Goal: Transaction & Acquisition: Book appointment/travel/reservation

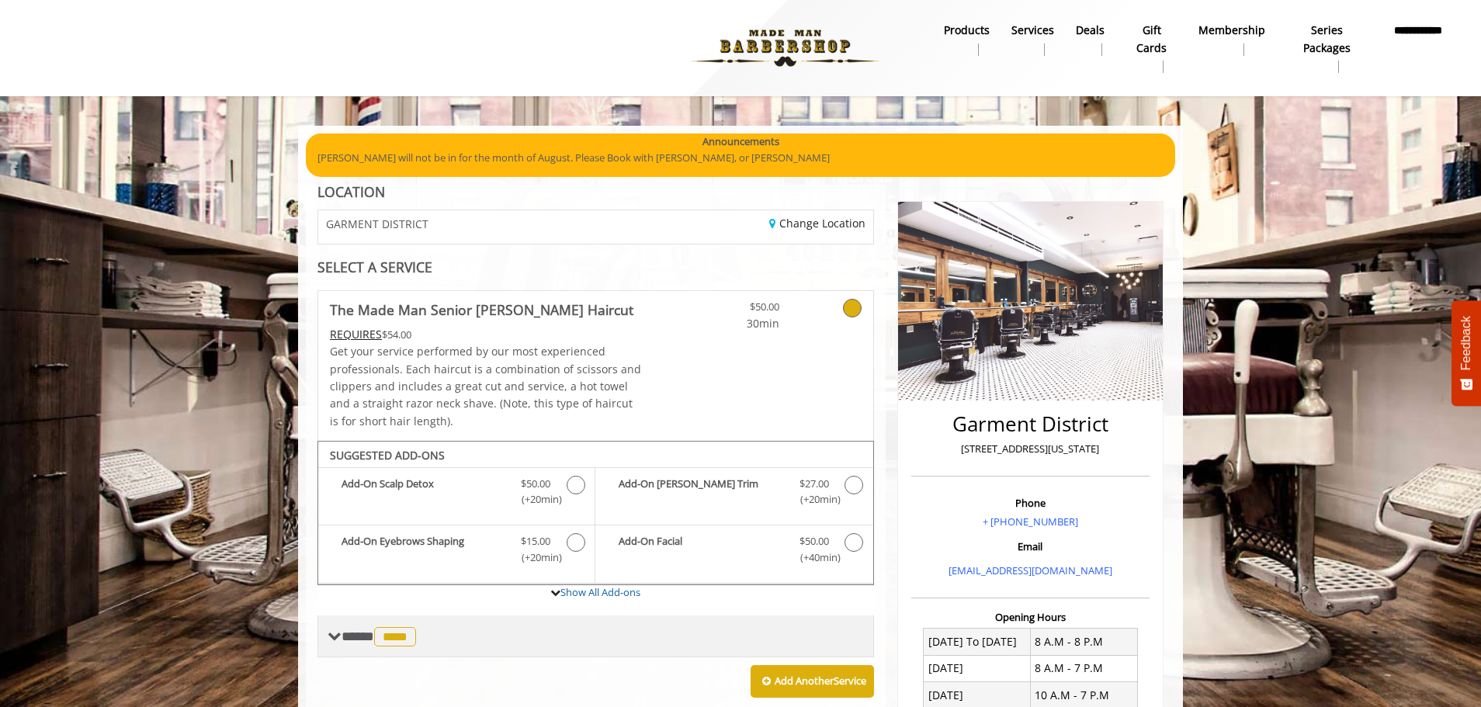
scroll to position [295, 0]
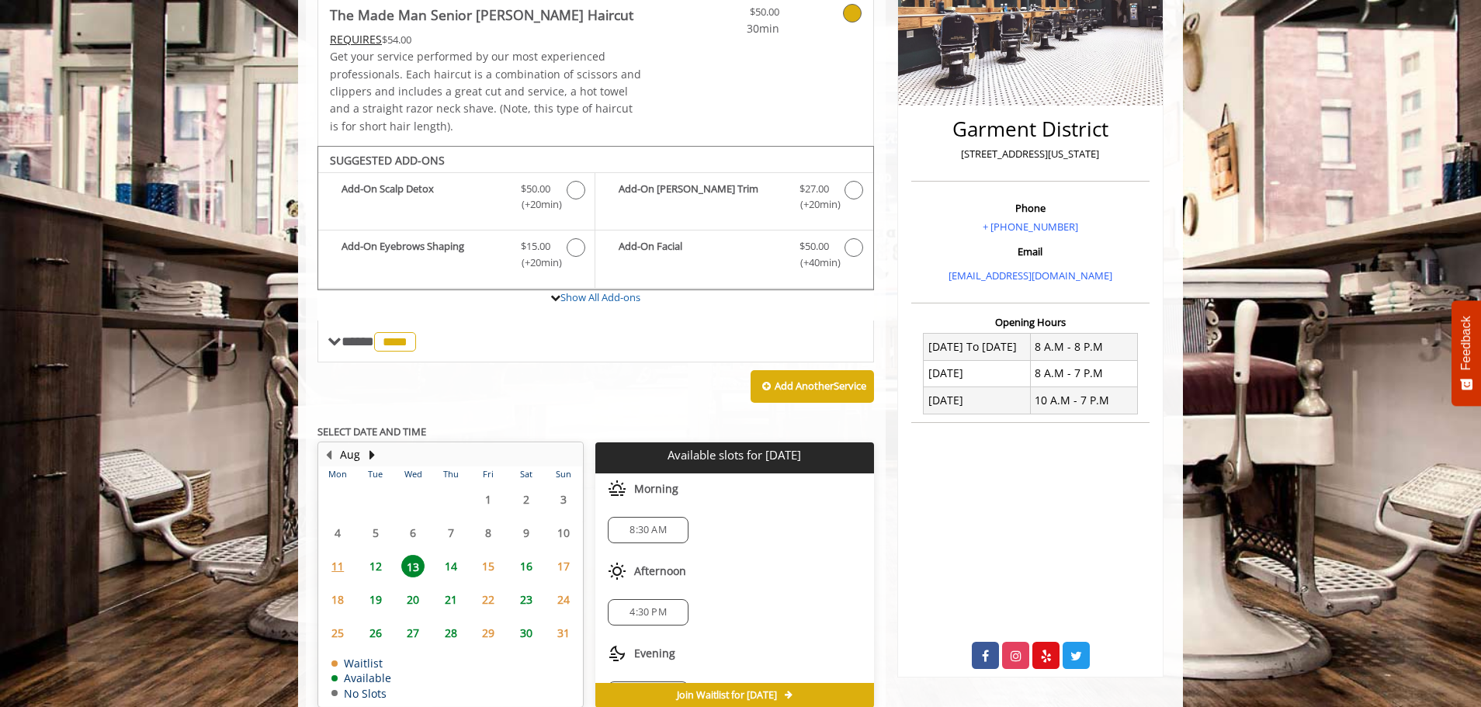
click at [411, 566] on span "13" at bounding box center [412, 566] width 23 height 23
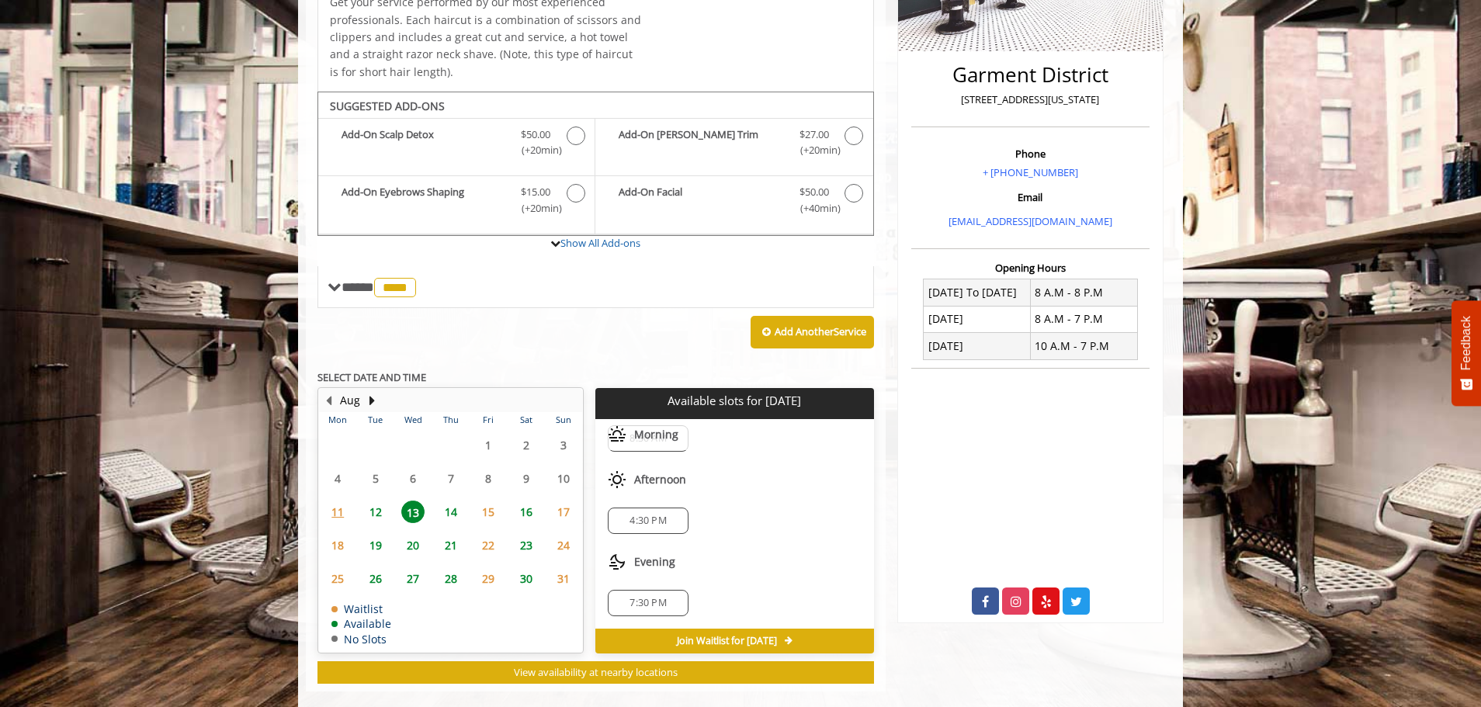
scroll to position [0, 0]
click at [413, 509] on span "13" at bounding box center [412, 512] width 23 height 23
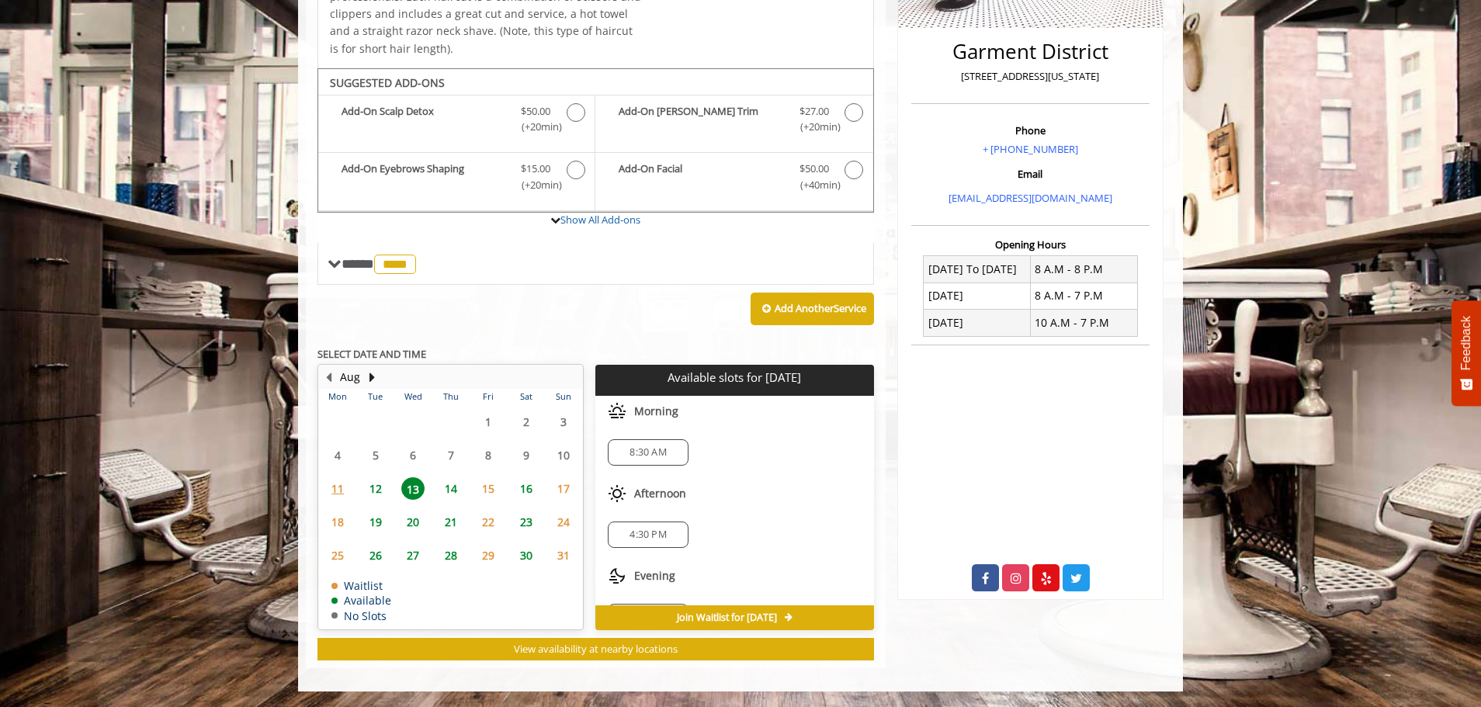
click at [656, 455] on span "8:30 AM" at bounding box center [648, 452] width 36 height 12
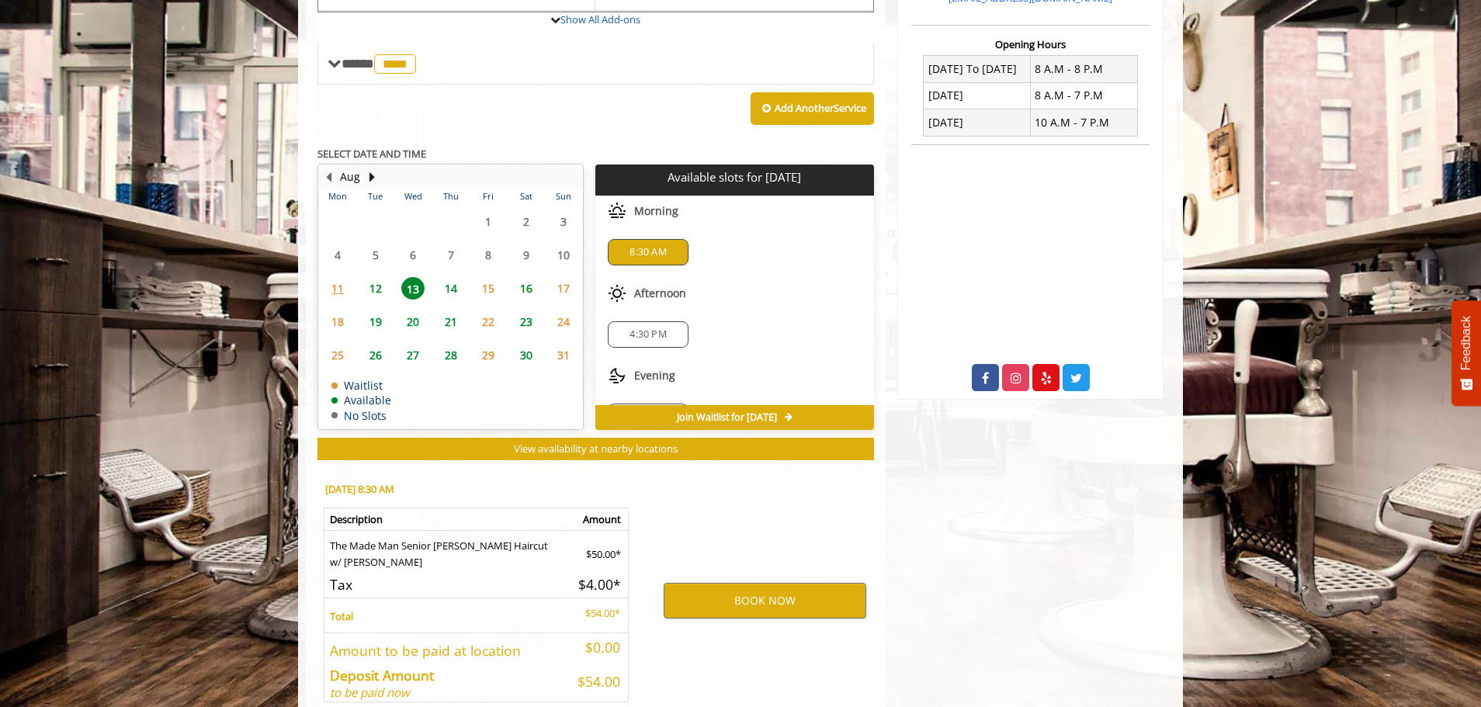
scroll to position [654, 0]
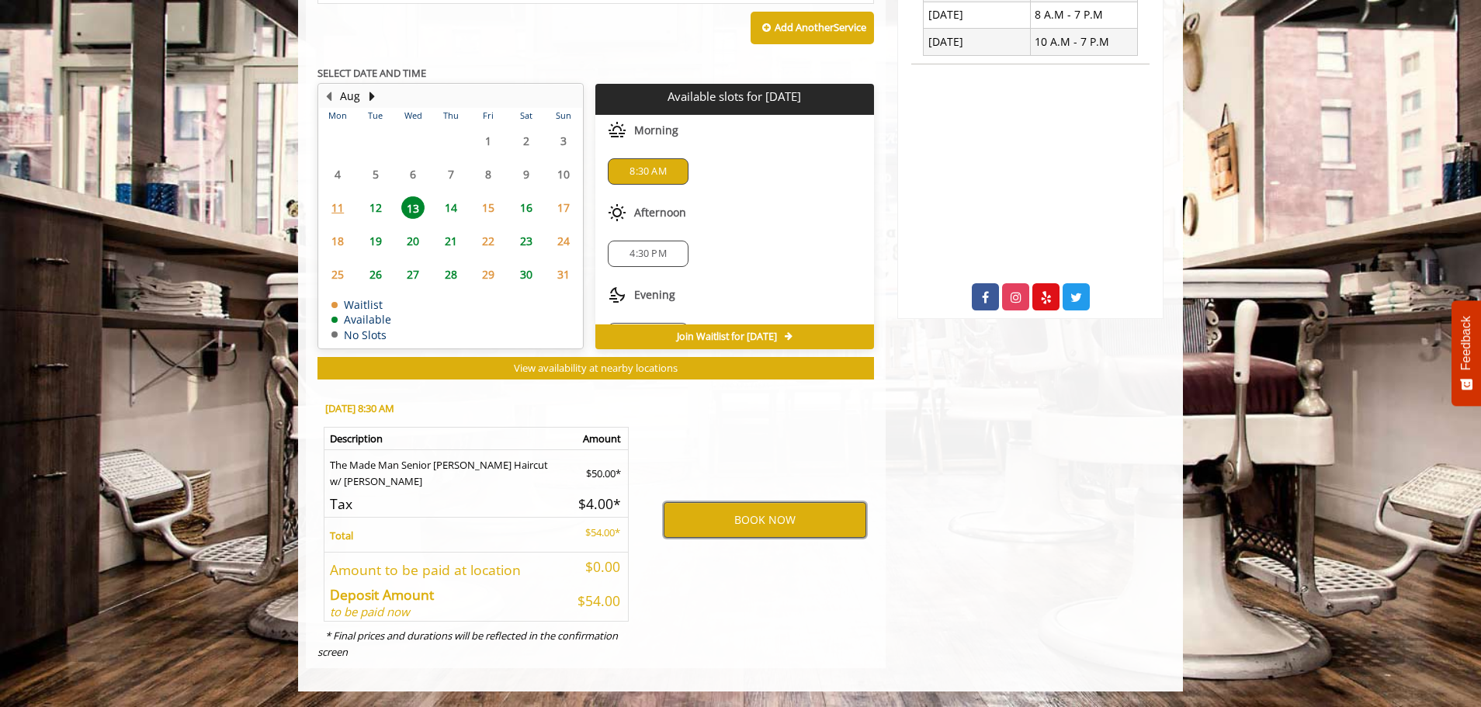
click at [722, 516] on button "BOOK NOW" at bounding box center [765, 520] width 203 height 36
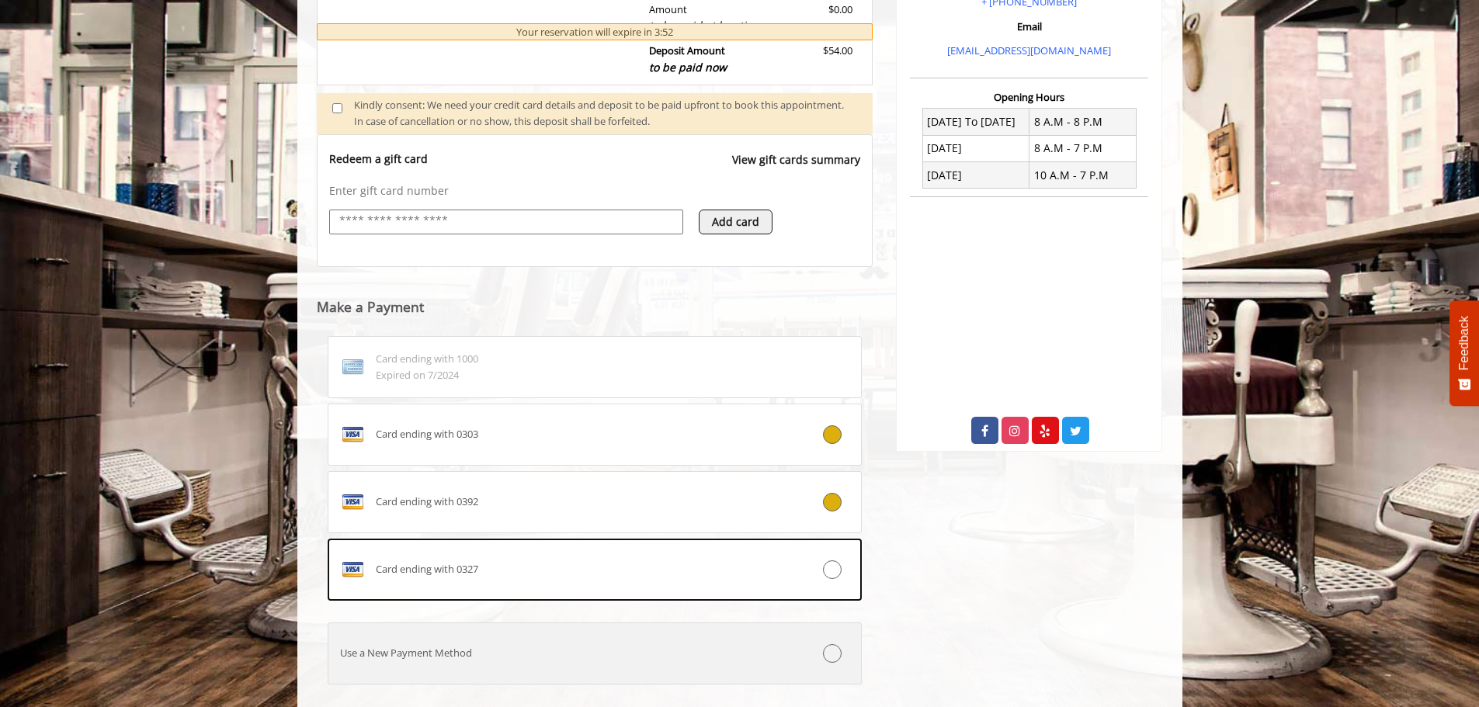
scroll to position [606, 0]
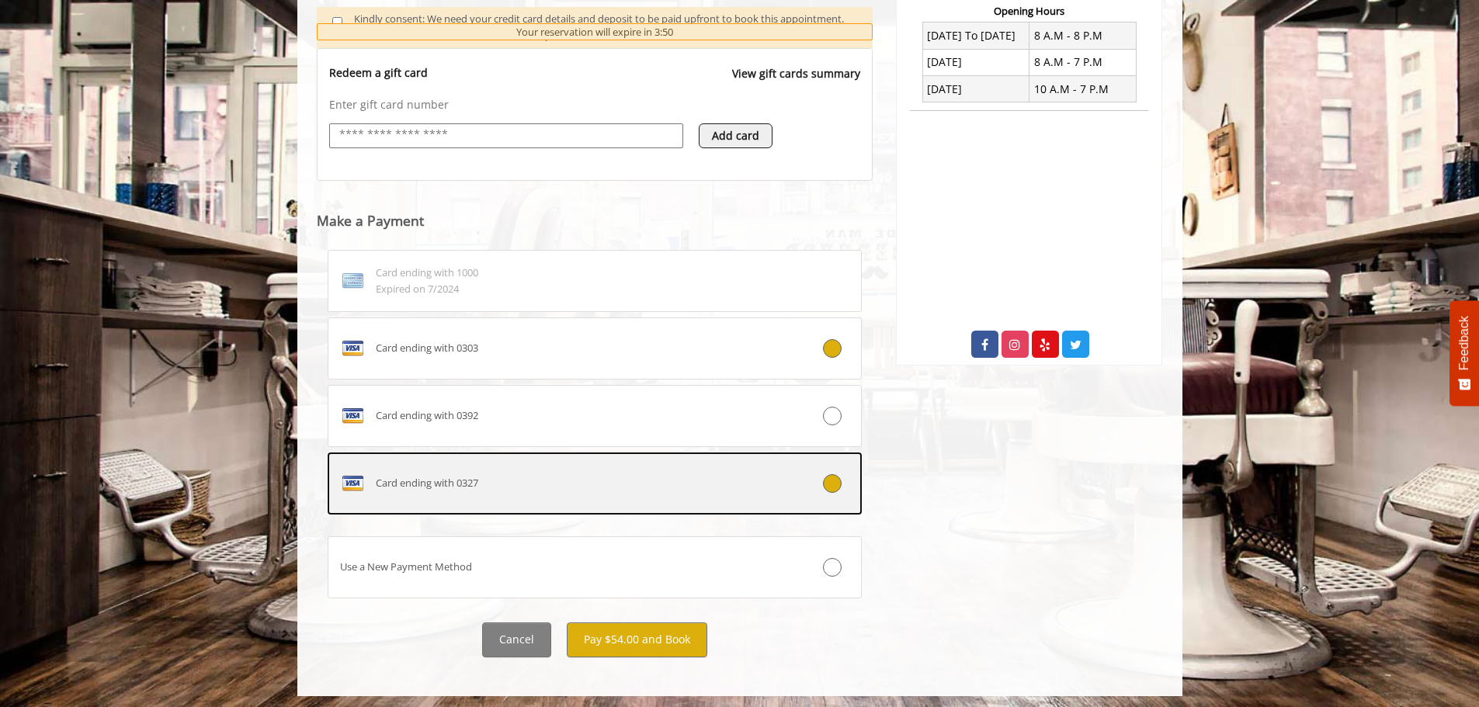
click at [830, 481] on icon at bounding box center [832, 483] width 19 height 19
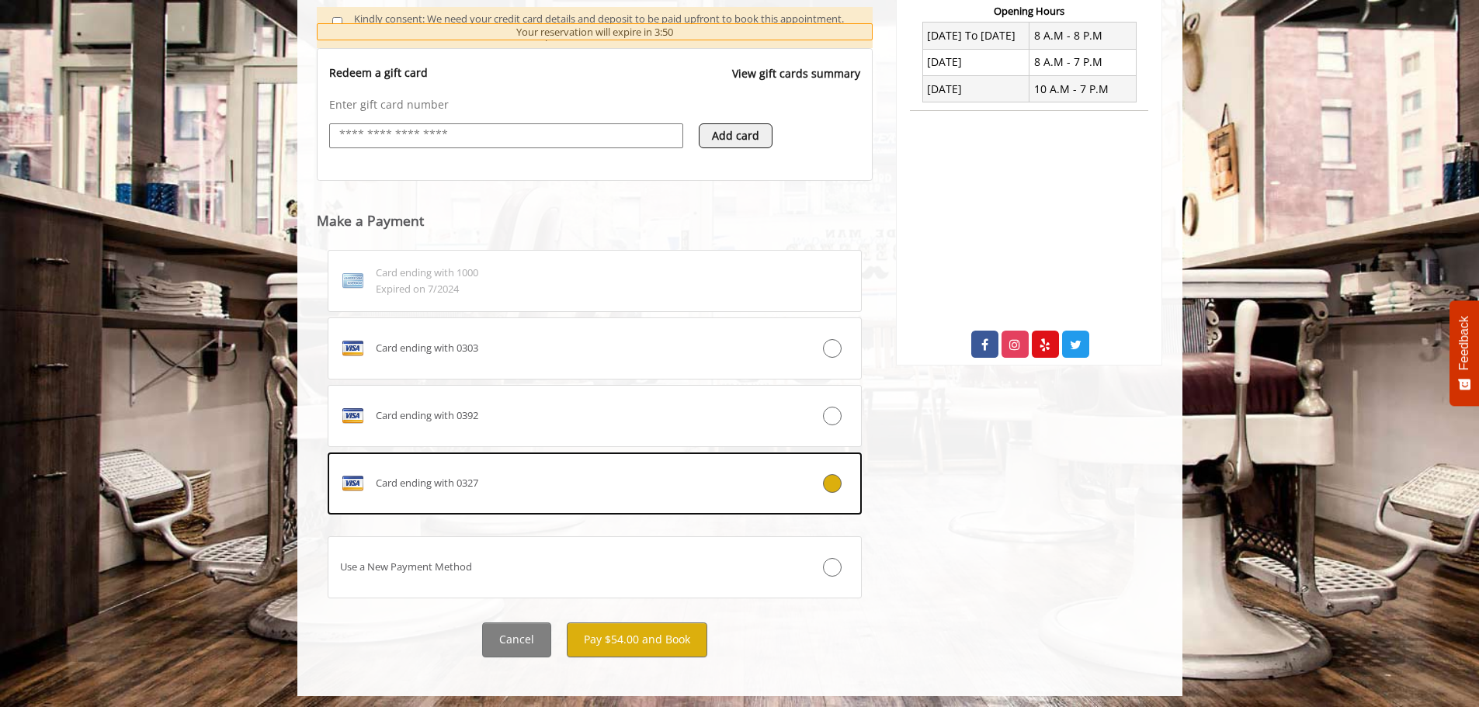
scroll to position [611, 0]
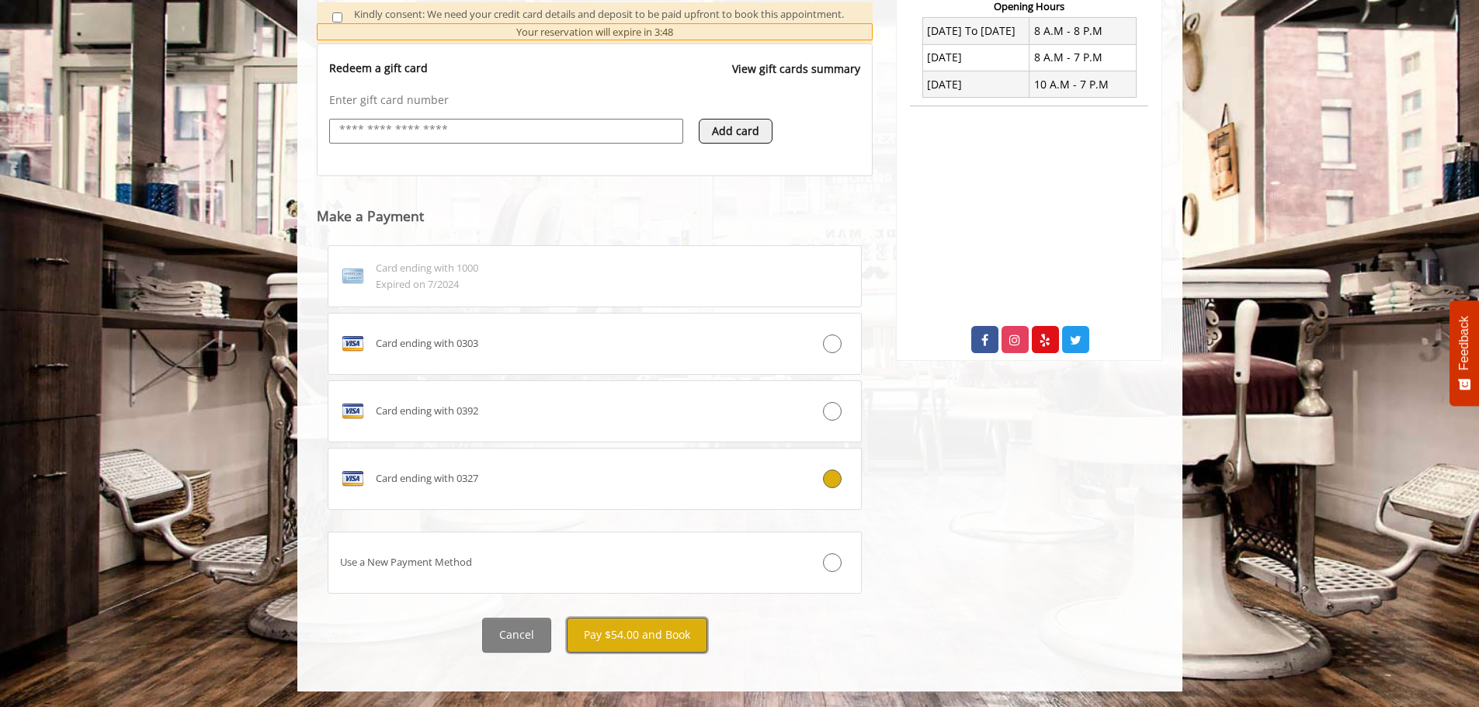
click at [638, 637] on button "Pay $54.00 and Book" at bounding box center [637, 635] width 140 height 35
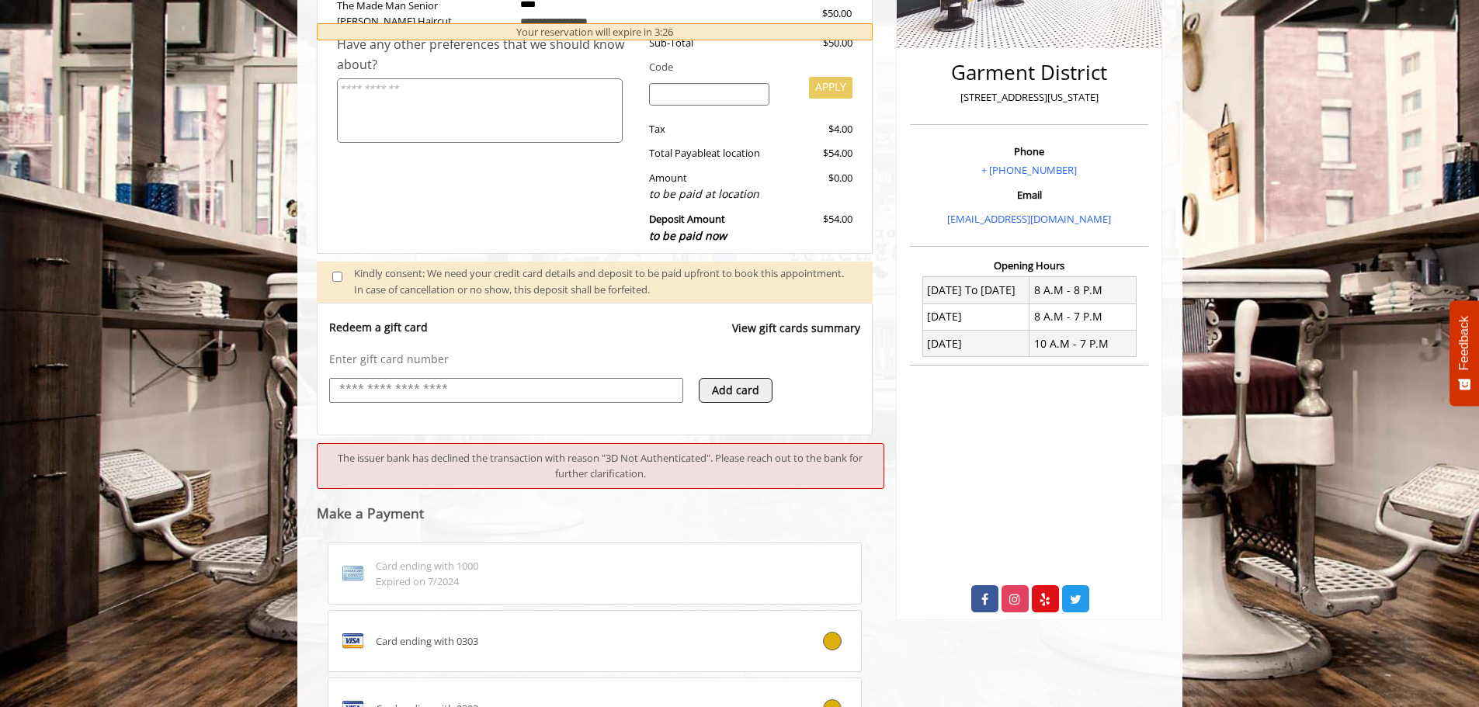
scroll to position [501, 0]
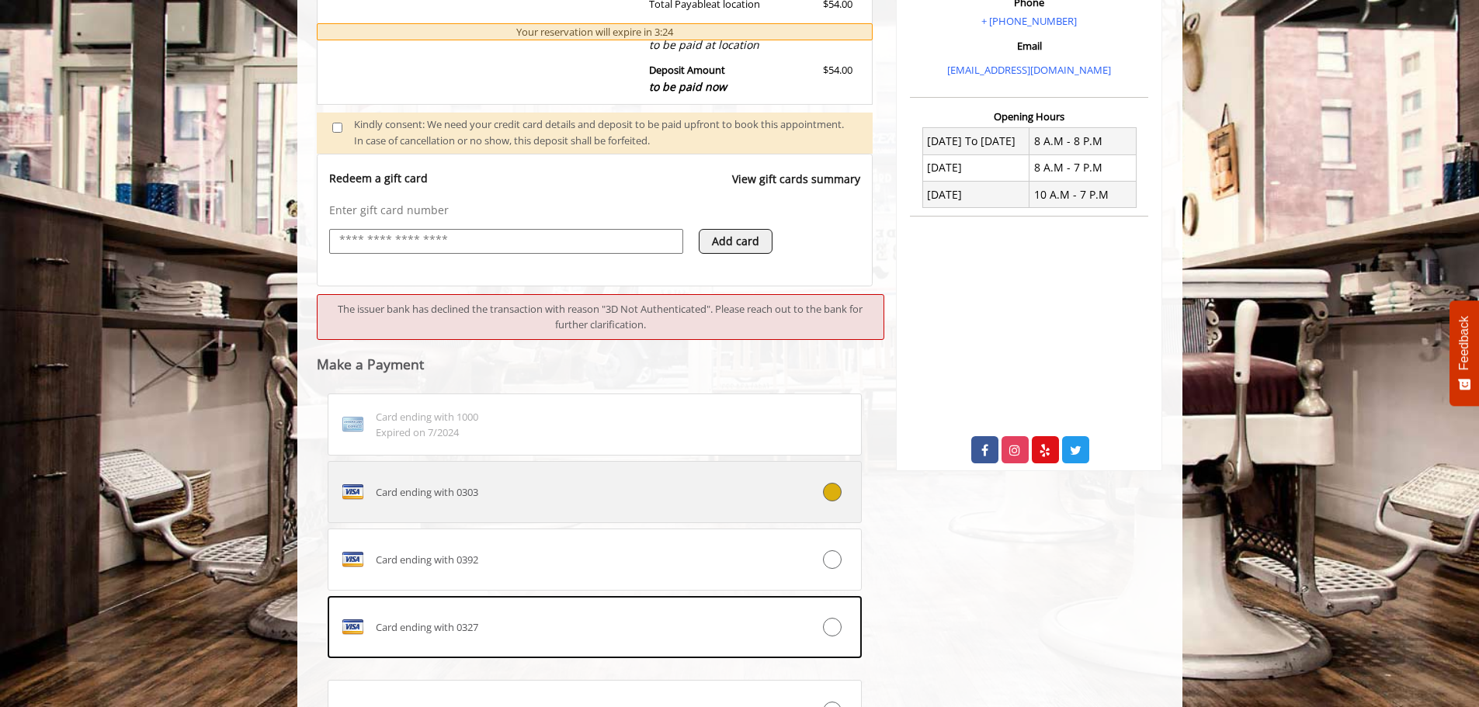
click at [631, 487] on div "Card ending with 0303" at bounding box center [550, 492] width 444 height 25
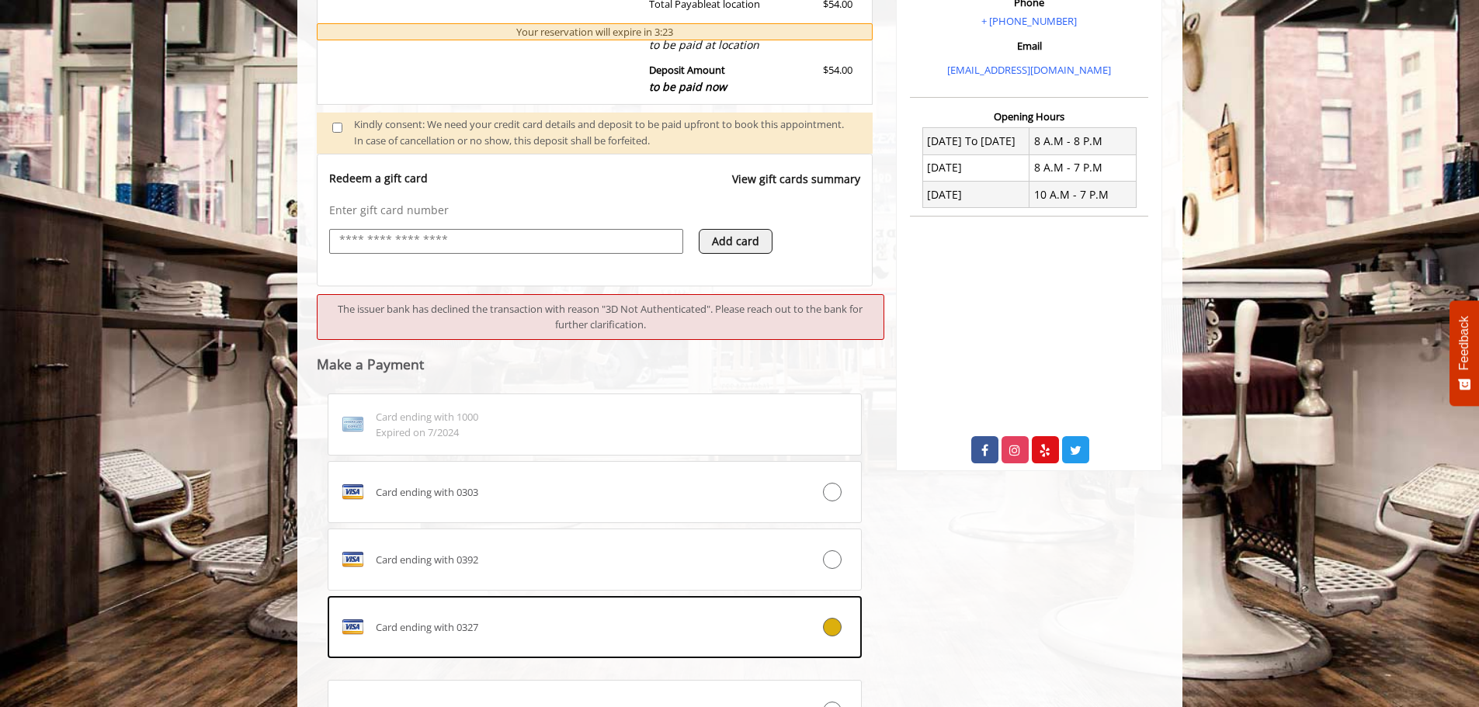
scroll to position [649, 0]
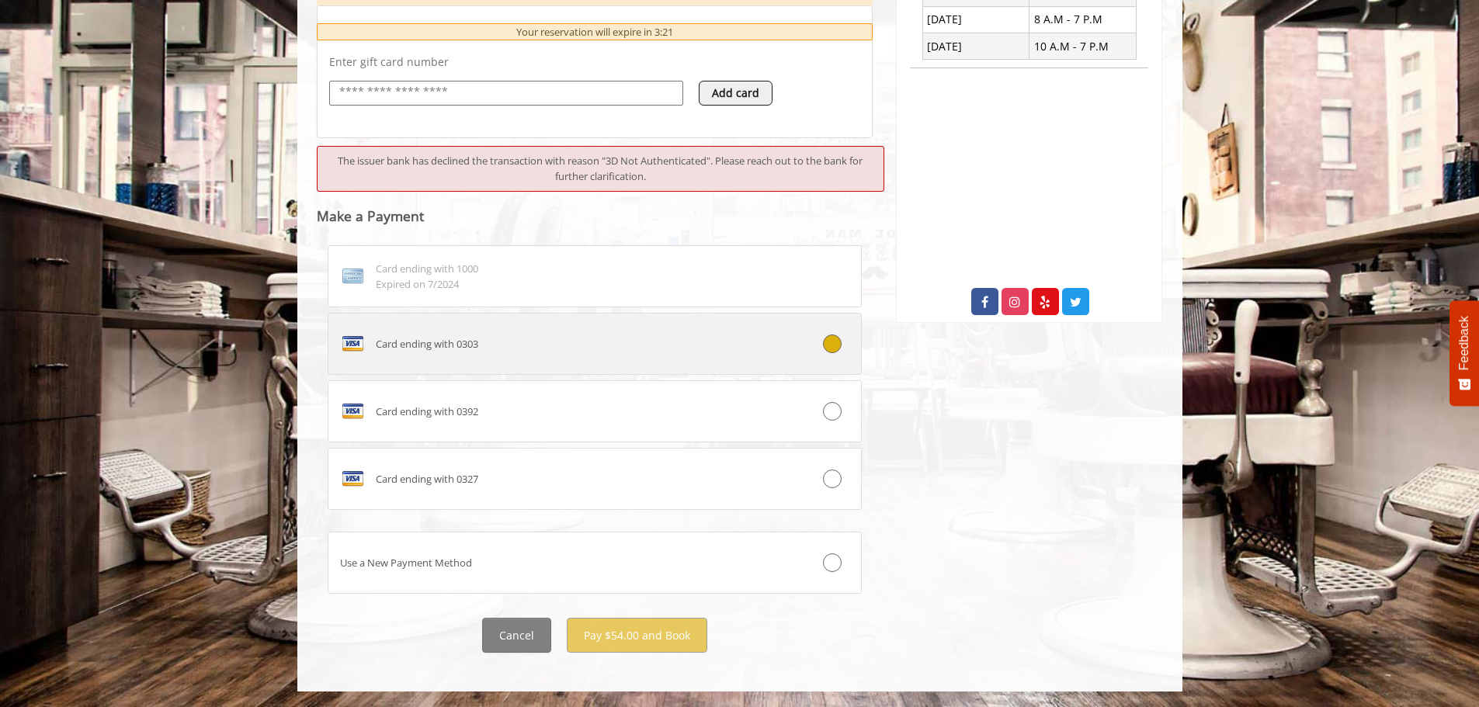
click at [623, 353] on div "Card ending with 0303" at bounding box center [550, 343] width 444 height 25
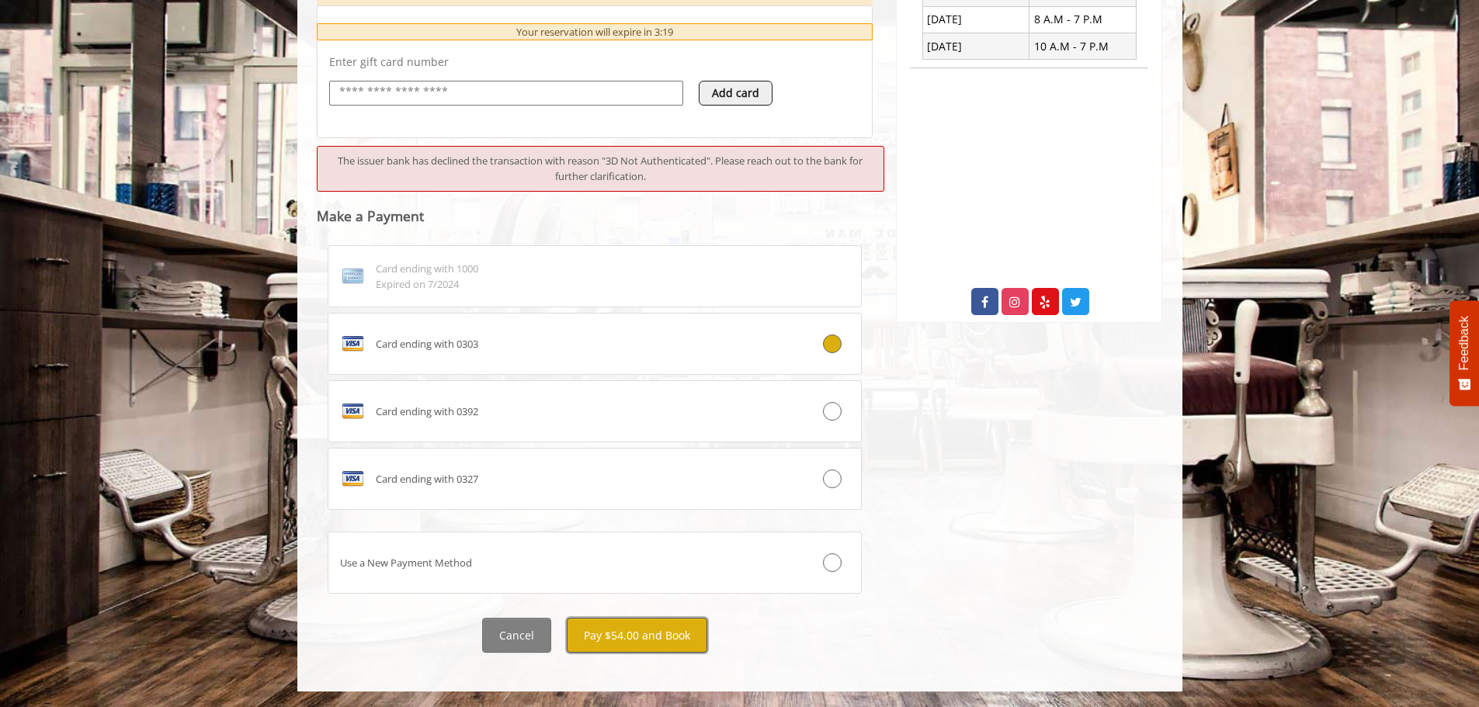
click at [612, 636] on button "Pay $54.00 and Book" at bounding box center [637, 635] width 140 height 35
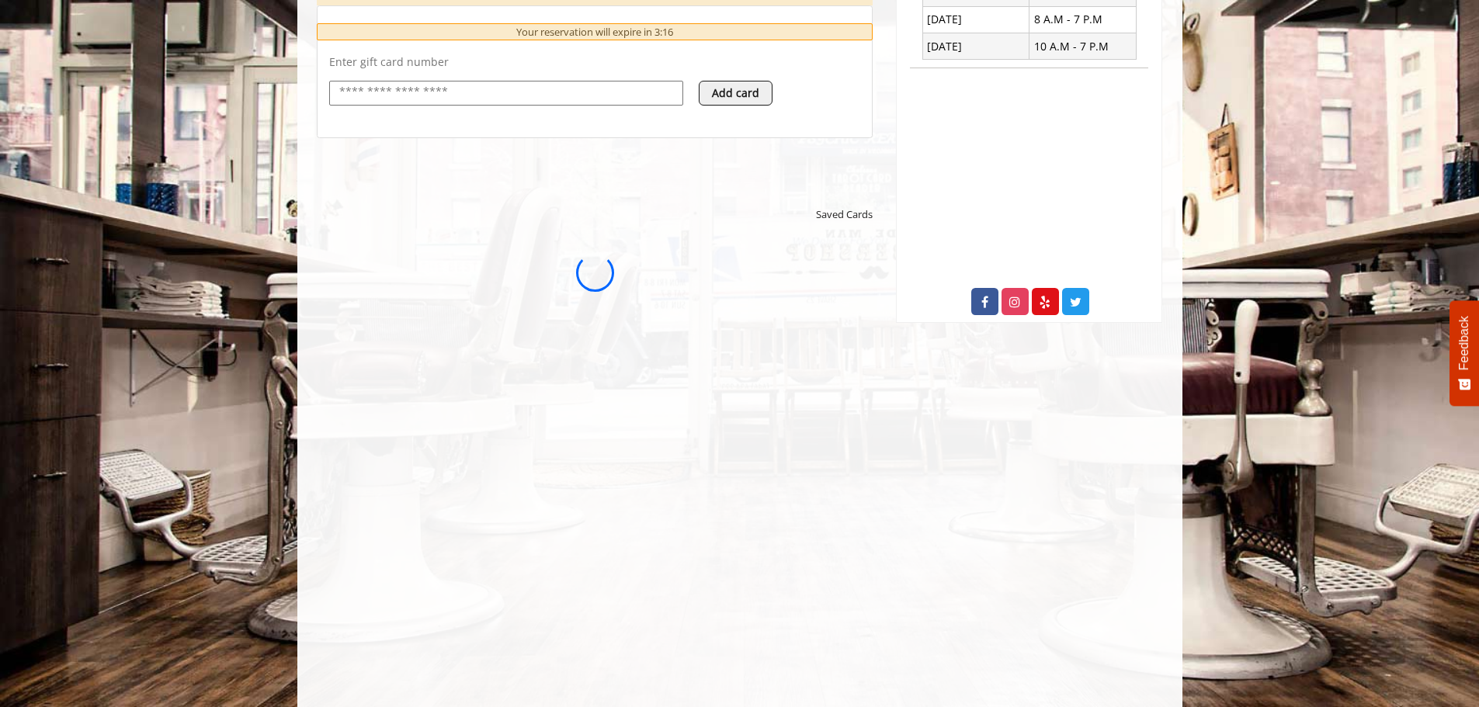
scroll to position [0, 0]
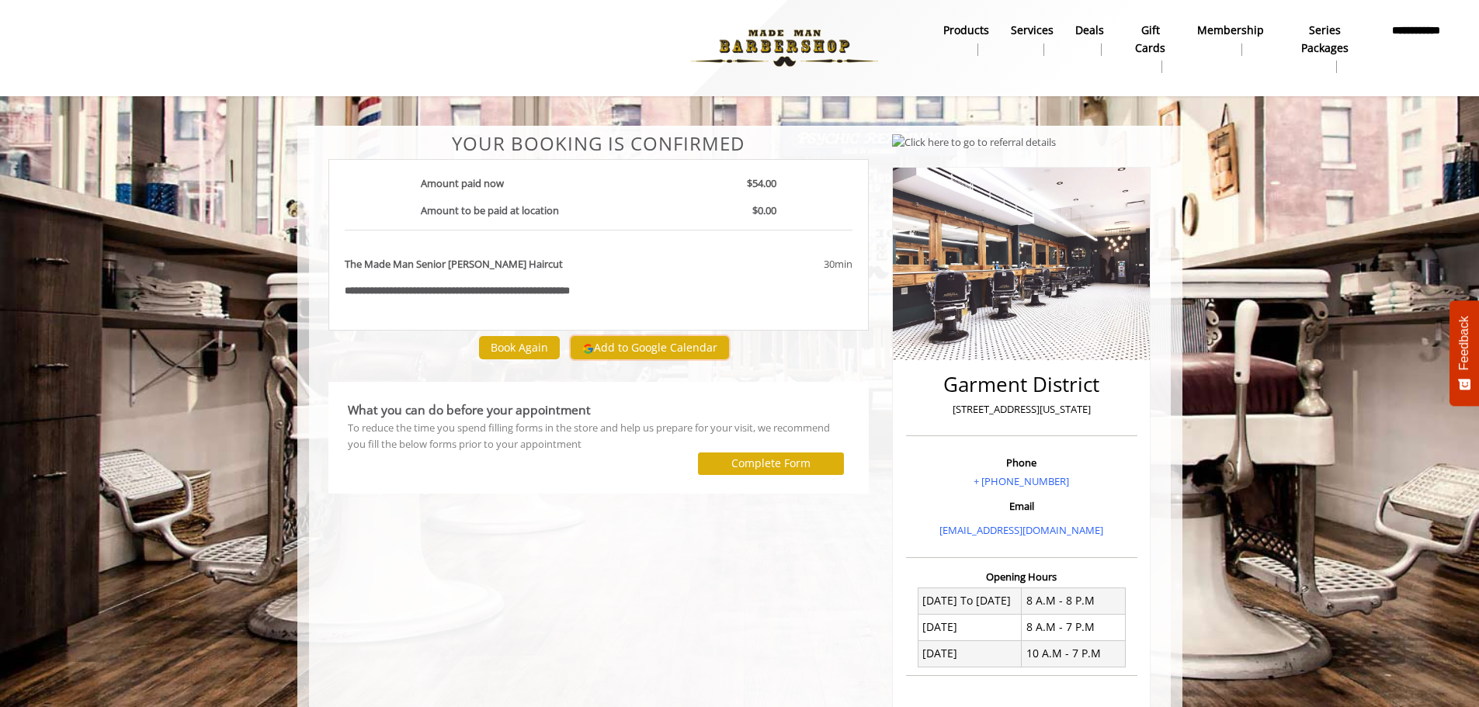
click at [645, 356] on button "Add to Google Calendar" at bounding box center [650, 347] width 158 height 23
